Goal: Communication & Community: Connect with others

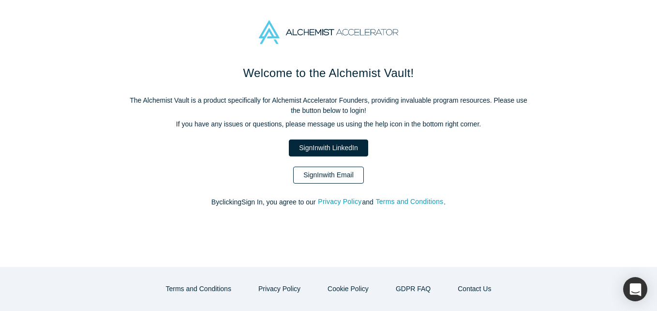
click at [334, 172] on link "Sign In with Email" at bounding box center [328, 175] width 71 height 17
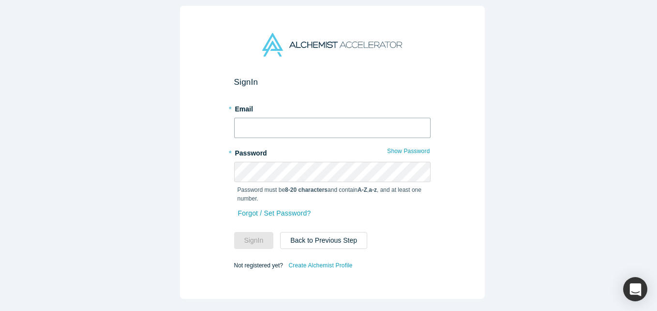
click at [267, 123] on input "text" at bounding box center [332, 128] width 197 height 20
type input "[EMAIL_ADDRESS][DOMAIN_NAME]"
click at [234, 232] on button "Sign In" at bounding box center [254, 240] width 40 height 17
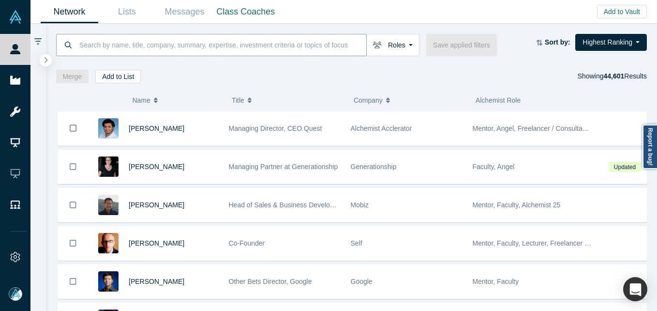
click at [114, 46] on input at bounding box center [222, 44] width 288 height 23
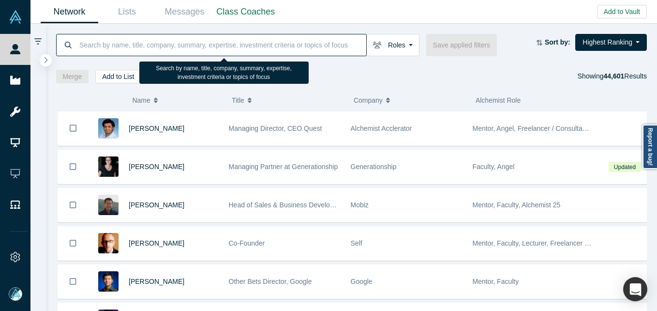
paste input "[PERSON_NAME] [PERSON_NAME]"
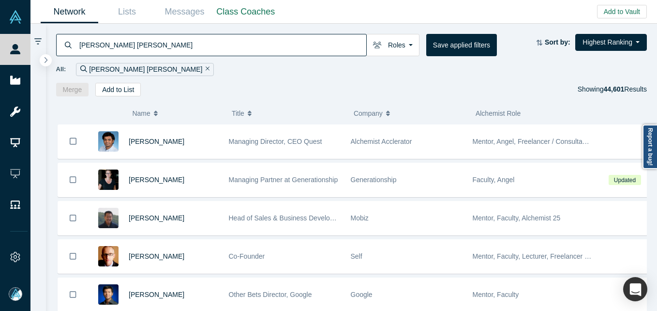
click at [86, 44] on input "[PERSON_NAME] [PERSON_NAME]" at bounding box center [222, 44] width 288 height 23
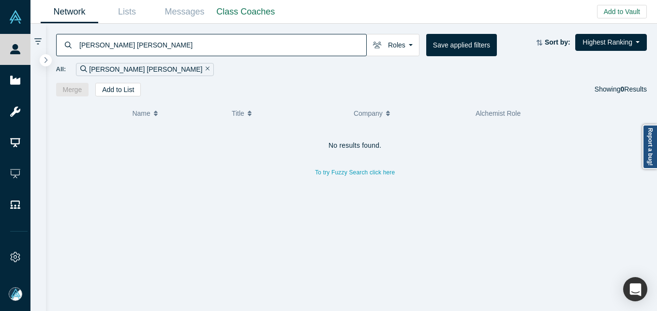
type input "[PERSON_NAME] [PERSON_NAME]"
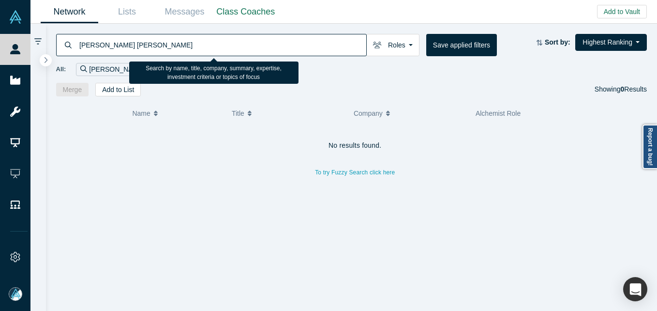
click at [142, 38] on input "[PERSON_NAME] [PERSON_NAME]" at bounding box center [222, 44] width 288 height 23
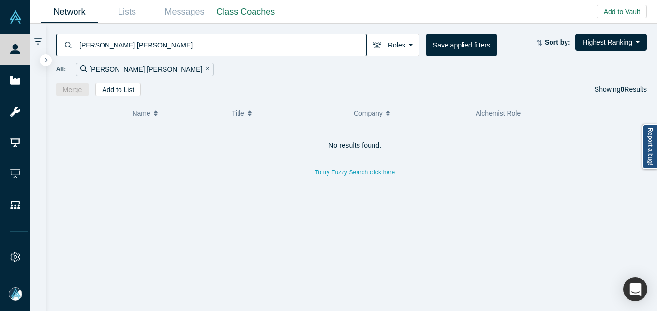
click at [78, 45] on input "[PERSON_NAME] [PERSON_NAME]" at bounding box center [222, 44] width 288 height 23
click at [630, 7] on button "Add to Vault" at bounding box center [622, 12] width 50 height 14
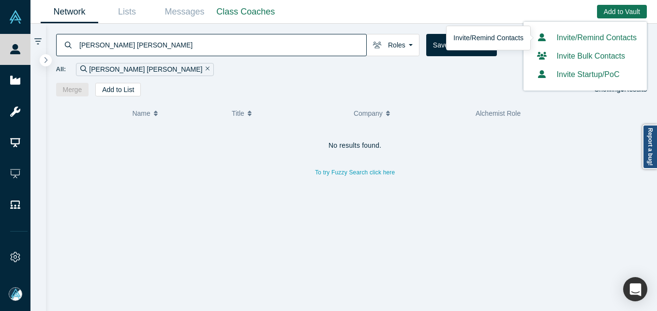
click at [578, 38] on link "Invite/Remind Contacts" at bounding box center [585, 37] width 103 height 8
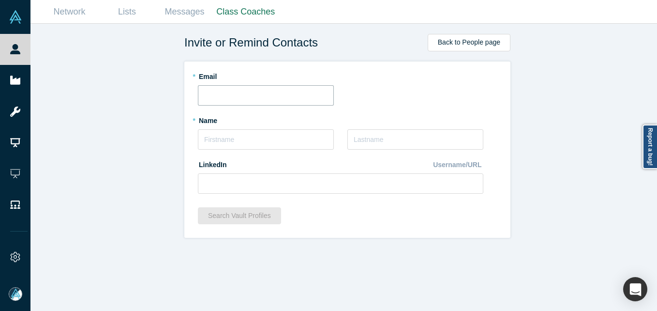
click at [259, 102] on input "text" at bounding box center [266, 95] width 136 height 20
click at [203, 133] on div "* Name" at bounding box center [266, 130] width 136 height 37
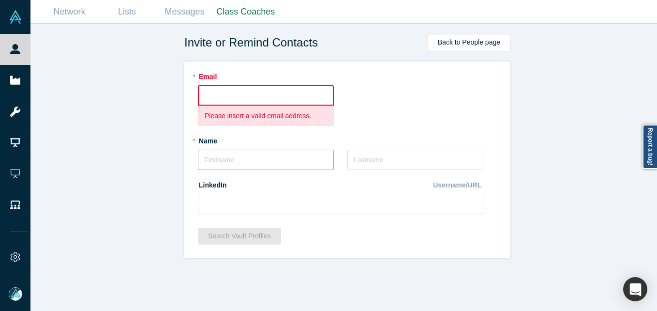
paste input "[PERSON_NAME][EMAIL_ADDRESS][DOMAIN_NAME]"
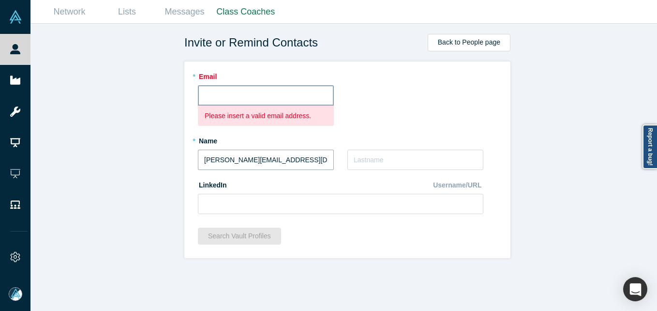
type input "[PERSON_NAME][EMAIL_ADDRESS][DOMAIN_NAME]"
click at [221, 92] on input "text" at bounding box center [266, 95] width 136 height 20
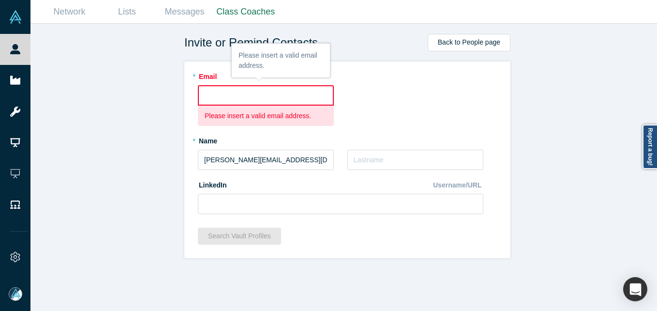
paste input "[PERSON_NAME][EMAIL_ADDRESS][DOMAIN_NAME]"
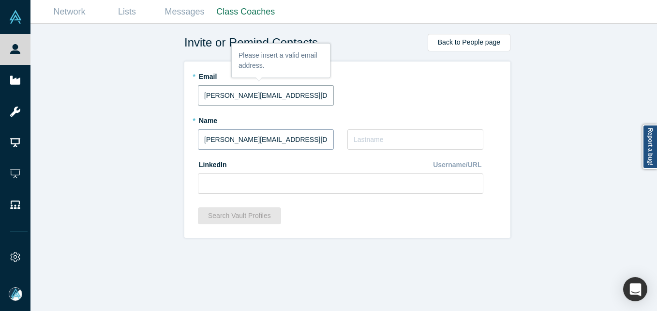
type input "[PERSON_NAME][EMAIL_ADDRESS][DOMAIN_NAME]"
drag, startPoint x: 303, startPoint y: 138, endPoint x: 88, endPoint y: 121, distance: 215.5
click at [88, 121] on div "Invite or Remind Contacts Back to People page * Email [PERSON_NAME][EMAIL_ADDRE…" at bounding box center [347, 171] width 634 height 294
type input "[PERSON_NAME]"
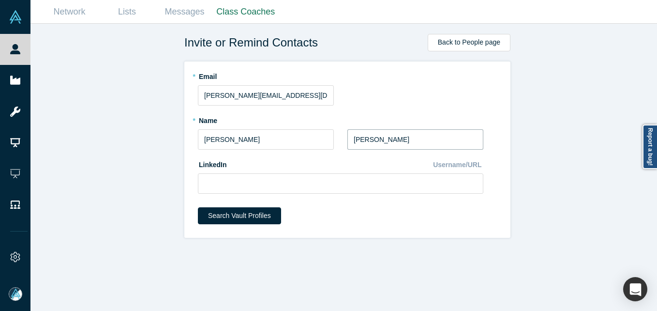
type input "[PERSON_NAME]"
click at [274, 186] on input at bounding box center [341, 183] width 286 height 20
paste input "[URL][DOMAIN_NAME]"
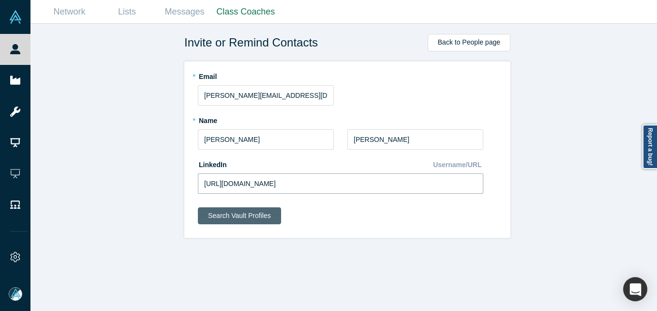
type input "[URL][DOMAIN_NAME]"
click at [256, 209] on button "Search Vault Profiles" at bounding box center [239, 215] width 83 height 17
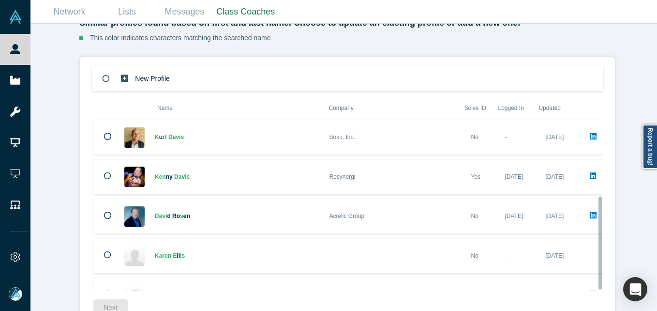
scroll to position [145, 0]
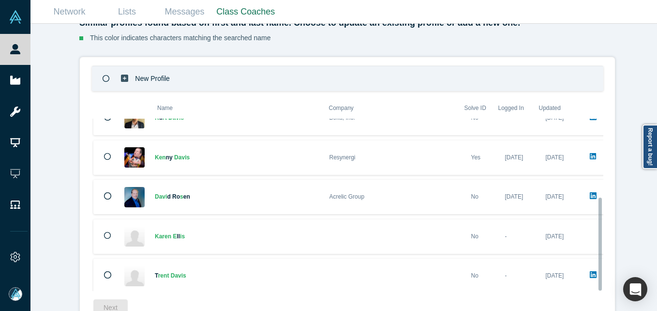
click at [262, 82] on div "New Profile" at bounding box center [348, 78] width 512 height 25
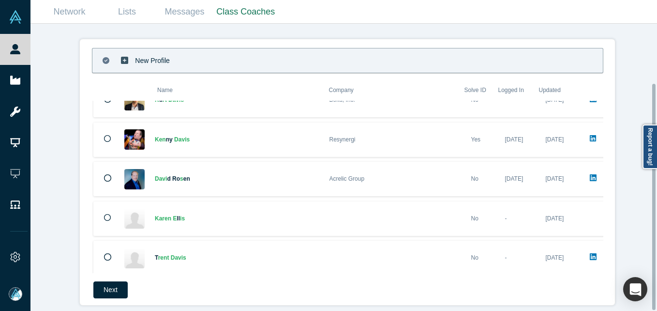
scroll to position [75, 0]
click at [109, 281] on button "Next" at bounding box center [110, 288] width 34 height 17
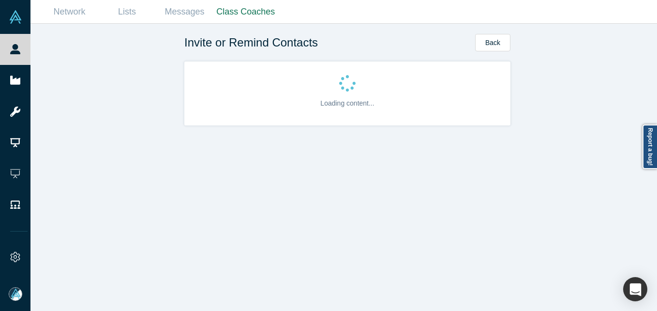
scroll to position [0, 0]
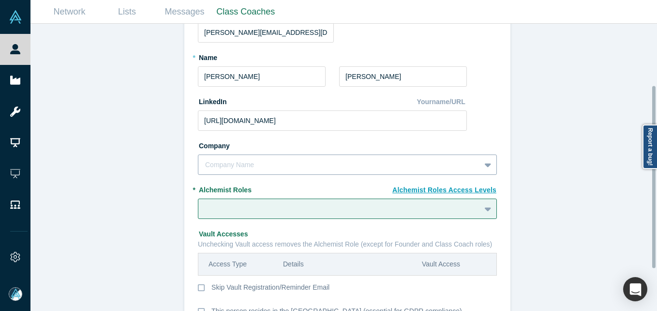
click at [314, 164] on div "Company Name" at bounding box center [347, 164] width 299 height 20
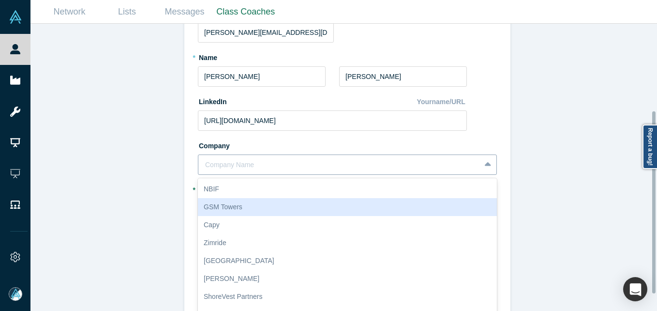
scroll to position [137, 0]
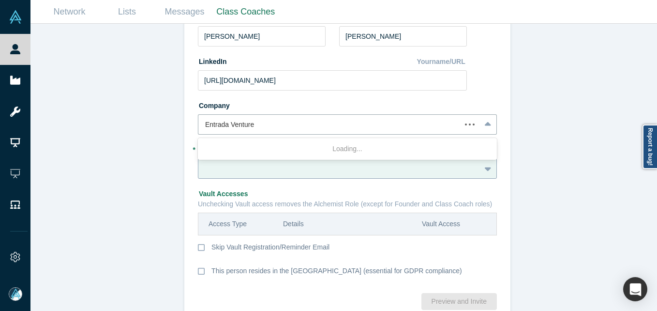
type input "Entrada Ventures"
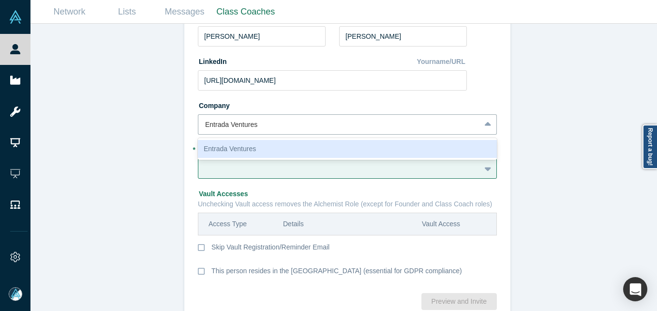
click at [243, 145] on div "Entrada Ventures" at bounding box center [347, 149] width 299 height 18
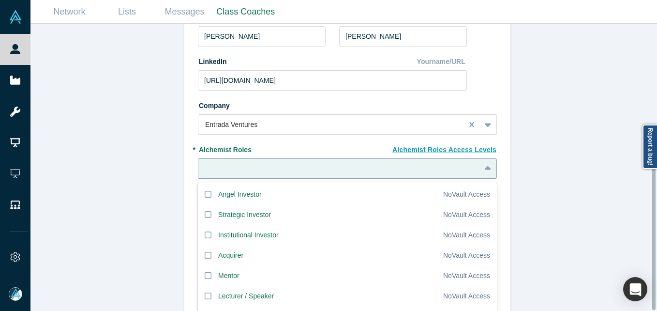
click at [230, 168] on div "20 results available. Use Up and Down to choose options, press Enter to select …" at bounding box center [347, 168] width 299 height 20
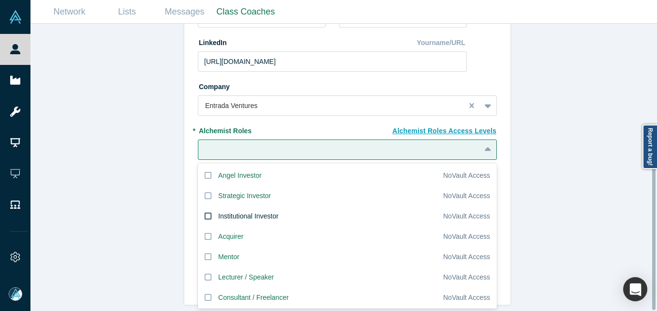
click at [221, 211] on div "Institutional Investor" at bounding box center [248, 216] width 61 height 10
click at [0, 0] on input "Institutional Investor" at bounding box center [0, 0] width 0 height 0
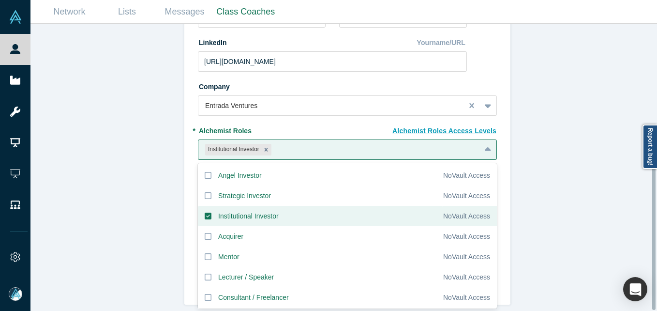
click at [138, 200] on div "Invite or Remind Contacts Back New Profile: [PERSON_NAME] [PERSON_NAME] * Email…" at bounding box center [347, 171] width 634 height 294
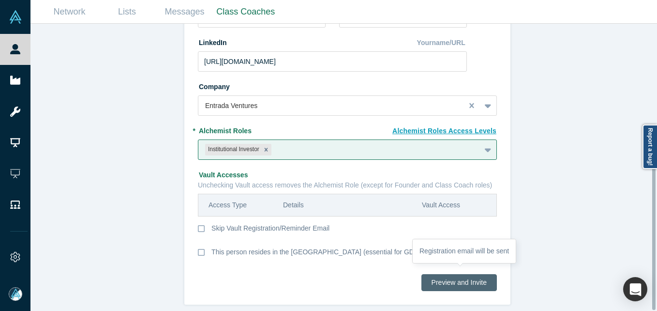
click at [445, 274] on button "Preview and Invite" at bounding box center [460, 282] width 76 height 17
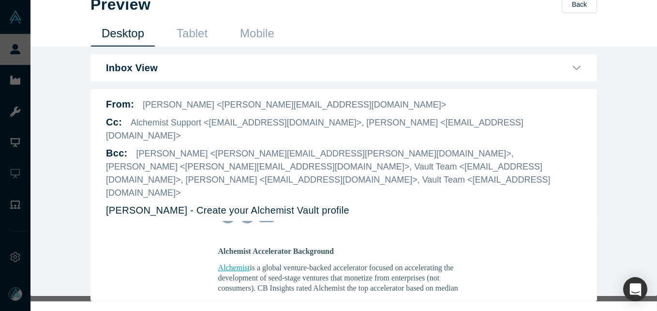
scroll to position [23, 0]
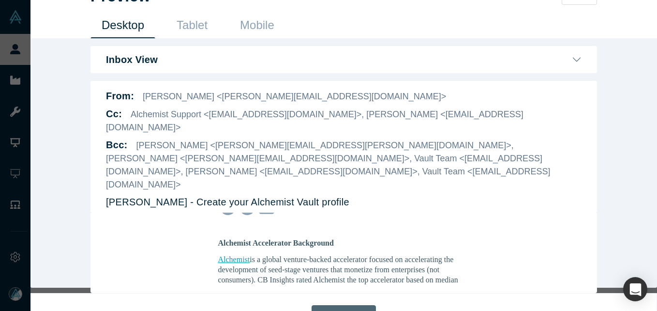
click at [351, 305] on button "Send Invite" at bounding box center [344, 315] width 64 height 20
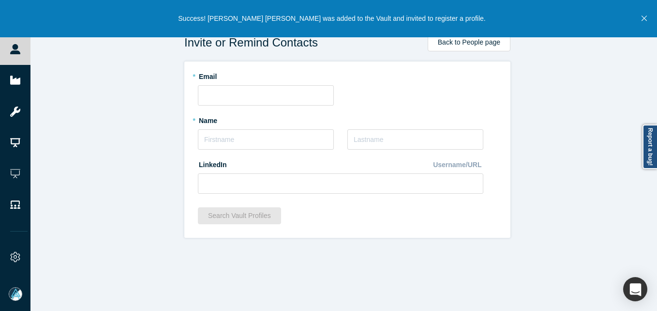
scroll to position [0, 0]
drag, startPoint x: 646, startPoint y: 17, endPoint x: 630, endPoint y: 18, distance: 16.0
click at [646, 17] on icon "Close" at bounding box center [644, 18] width 5 height 5
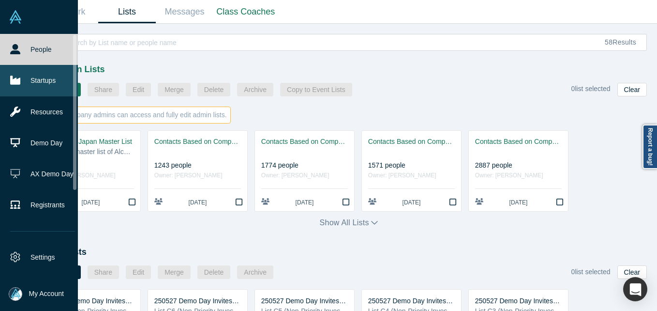
drag, startPoint x: 28, startPoint y: 59, endPoint x: 18, endPoint y: 67, distance: 12.7
click at [29, 59] on link "People" at bounding box center [42, 49] width 85 height 31
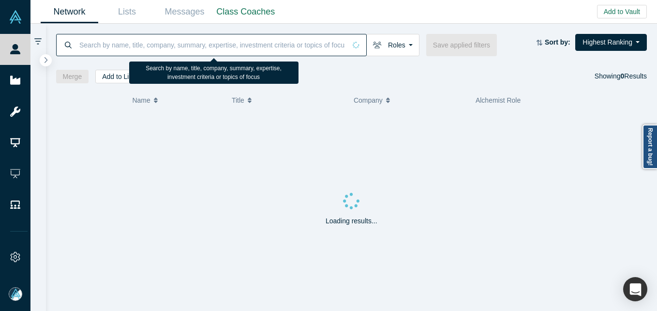
click at [150, 42] on input at bounding box center [212, 44] width 268 height 23
paste input "Maren Bannon"
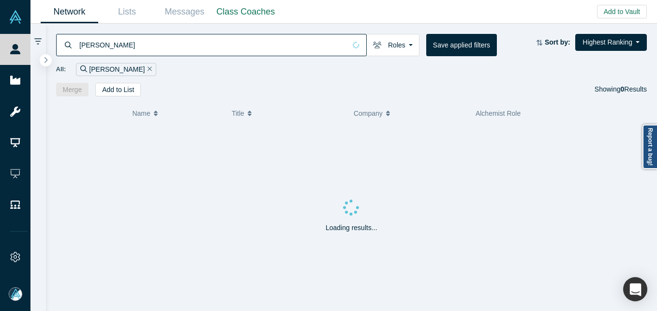
click at [87, 43] on input "Maren Bannon" at bounding box center [212, 44] width 268 height 23
click at [167, 46] on input "Maren Bannon" at bounding box center [222, 44] width 288 height 23
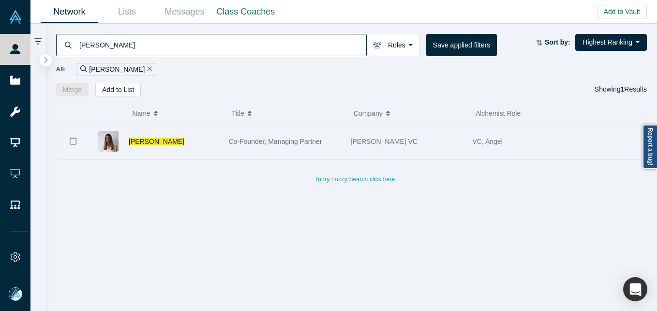
type input "Maren Bannon"
click at [218, 146] on div "Maren Bannon" at bounding box center [174, 141] width 90 height 33
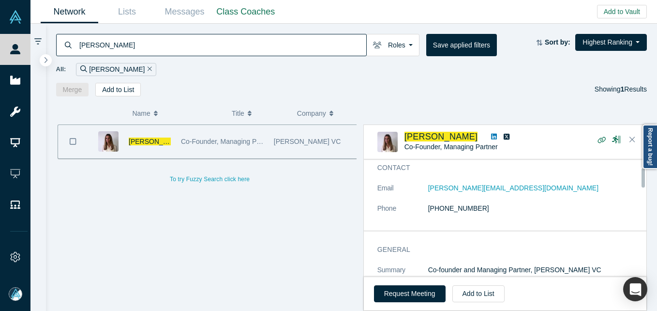
scroll to position [48, 0]
